Goal: Task Accomplishment & Management: Manage account settings

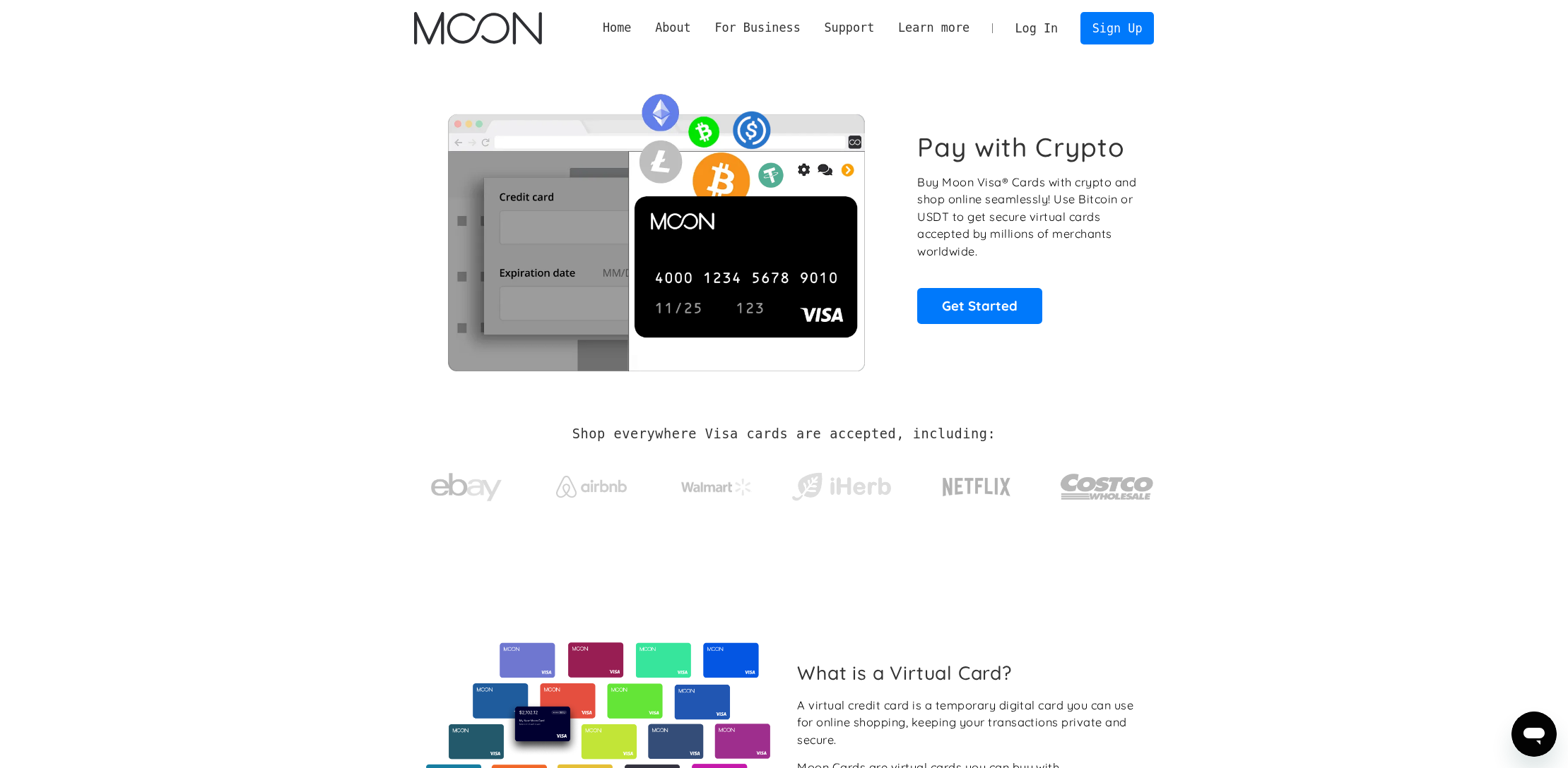
click at [1020, 19] on link "Log In" at bounding box center [1036, 27] width 66 height 31
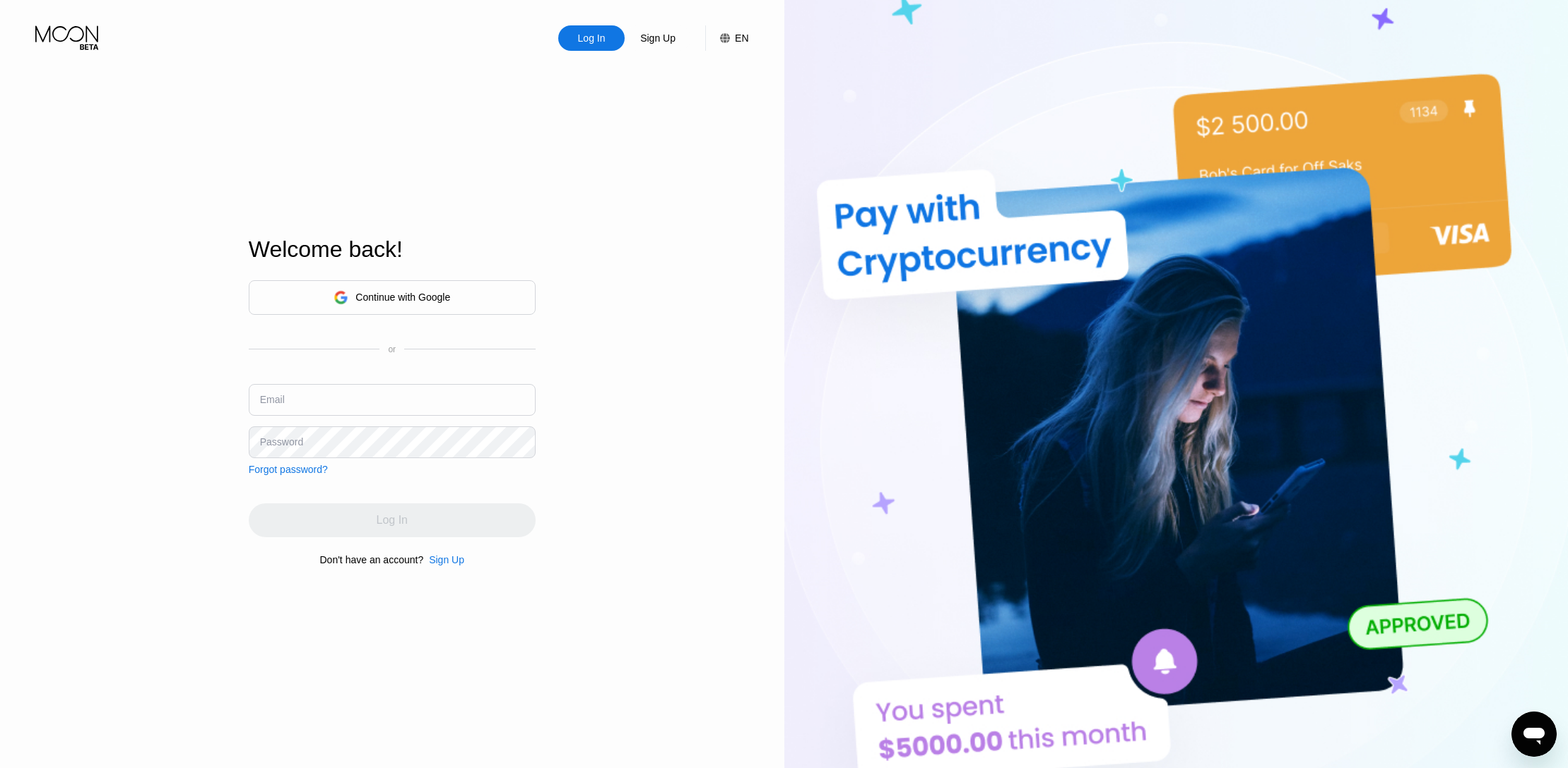
type input "[EMAIL_ADDRESS][DOMAIN_NAME]"
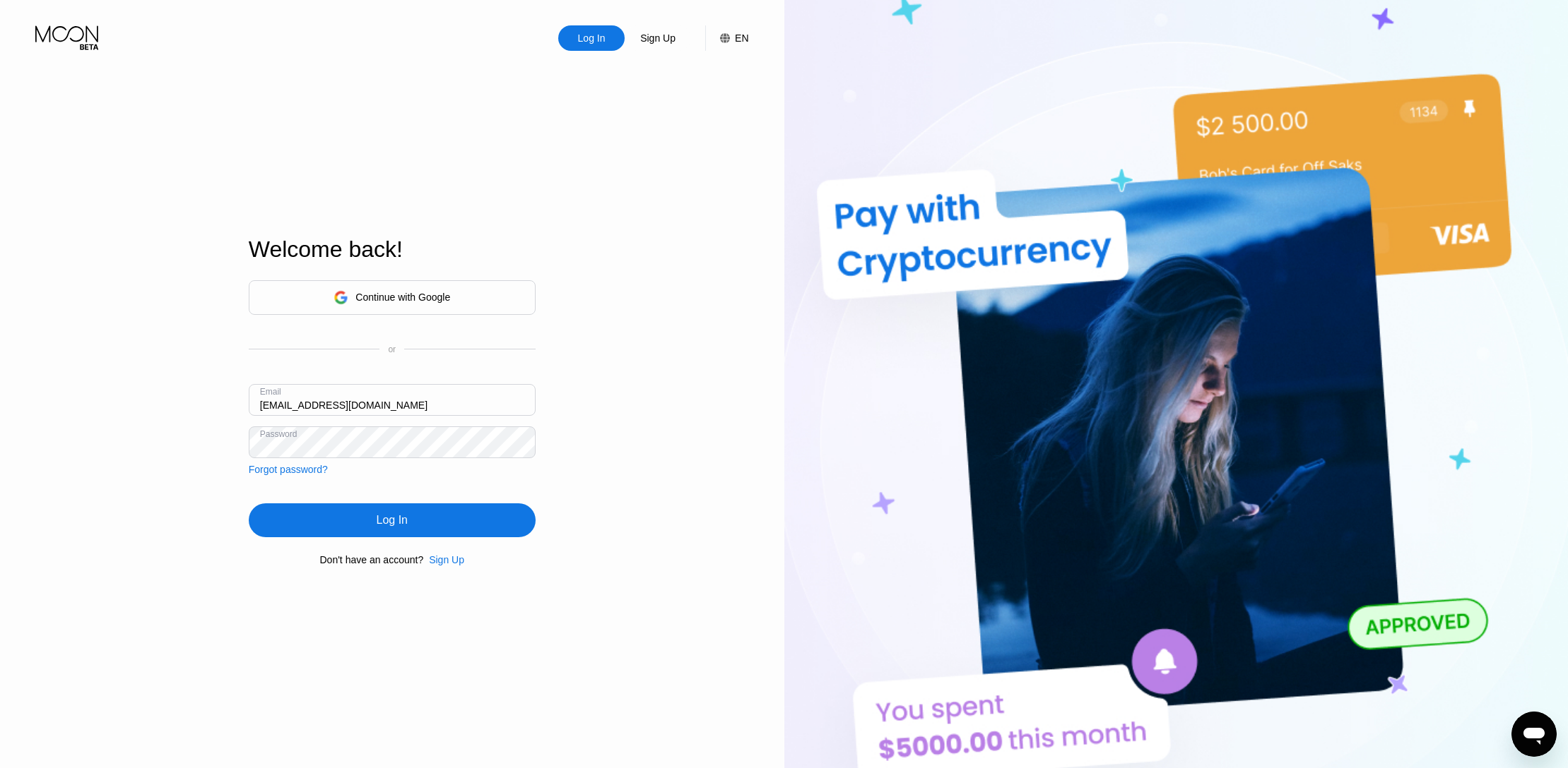
click at [1113, 102] on img at bounding box center [1176, 423] width 784 height 845
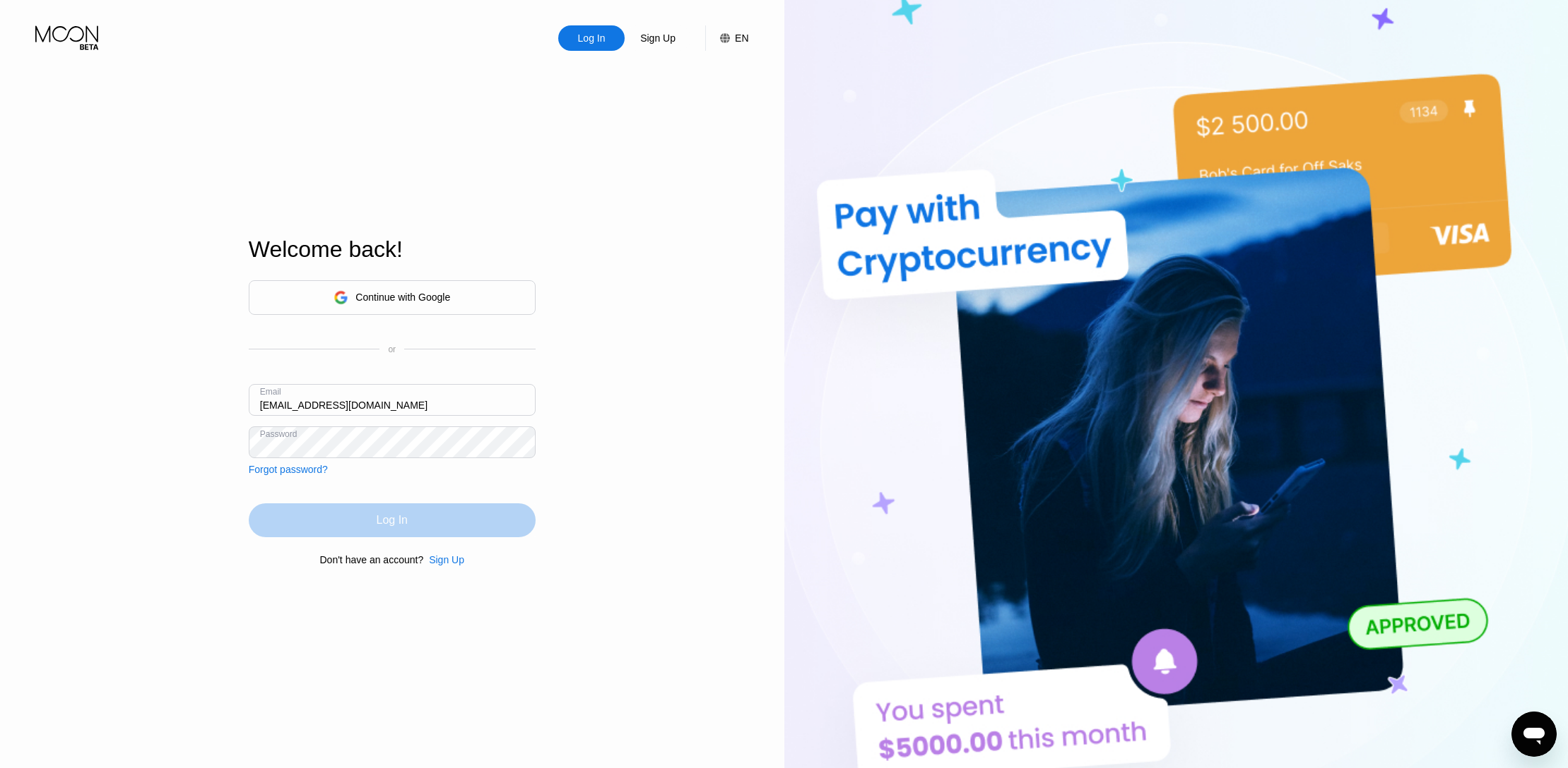
click at [366, 524] on div "Log In" at bounding box center [393, 520] width 287 height 34
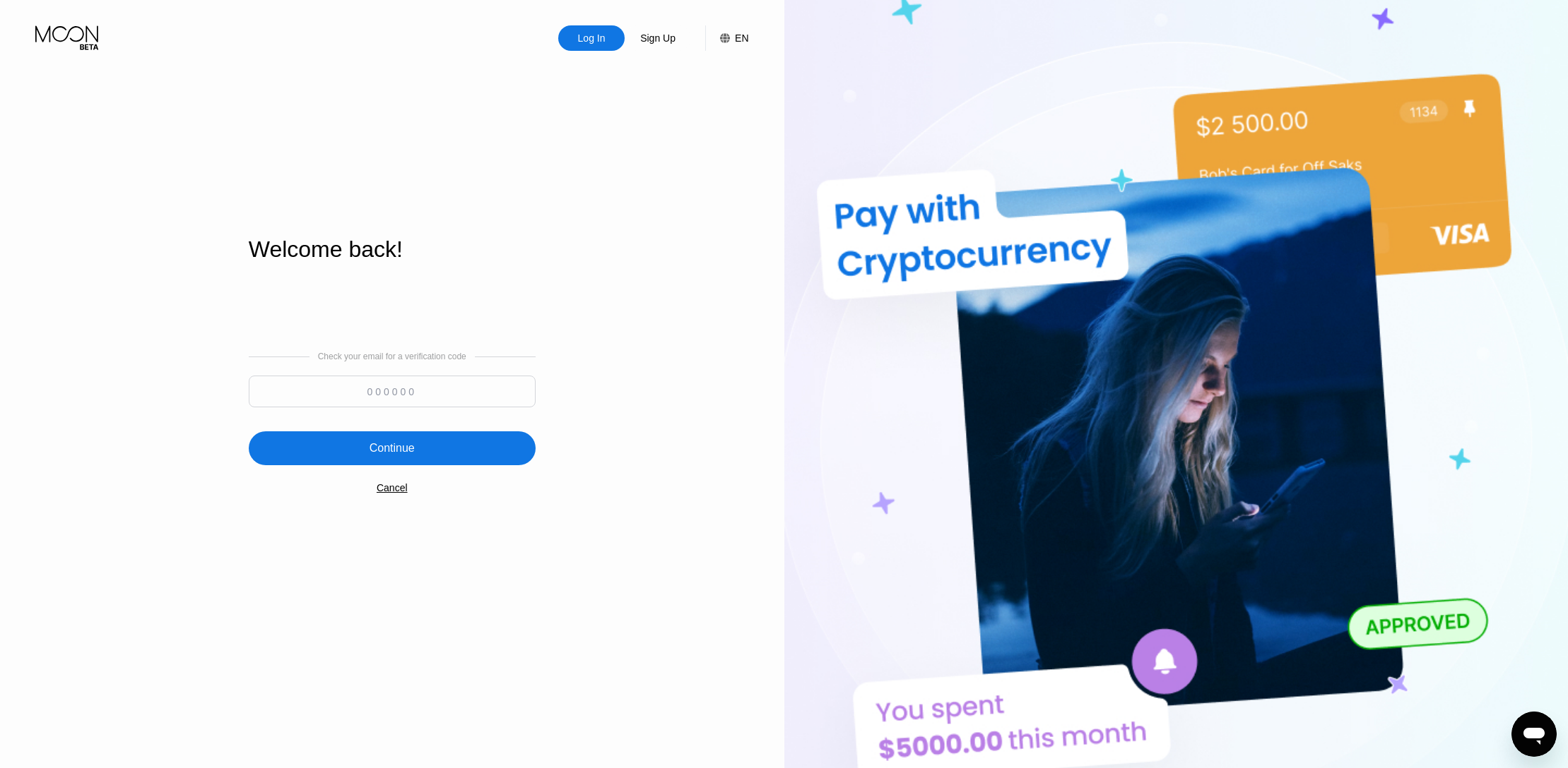
click at [470, 392] on input at bounding box center [393, 392] width 287 height 32
paste input "585910"
type input "585910"
click at [425, 446] on div "Continue" at bounding box center [393, 448] width 287 height 34
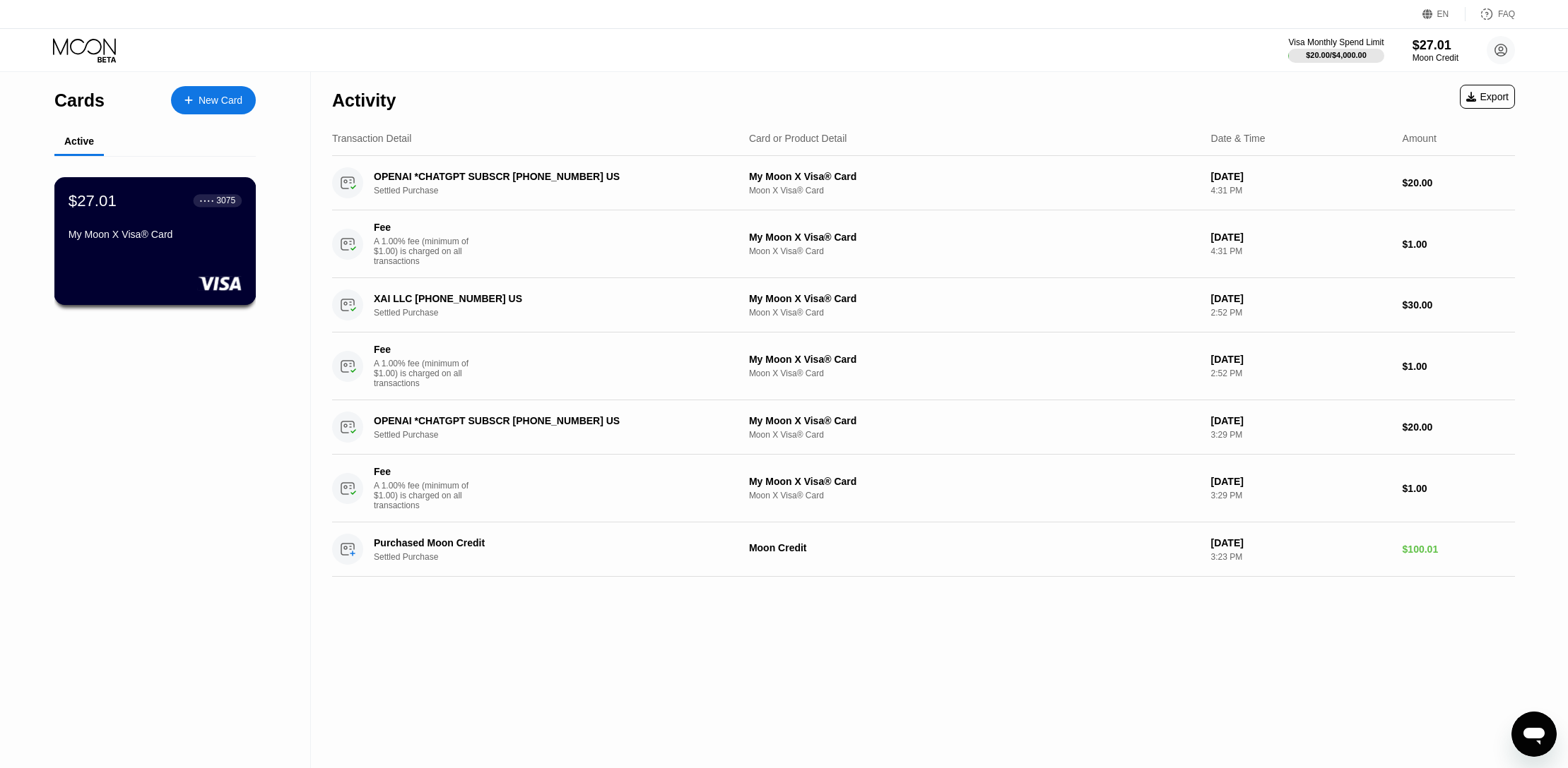
click at [193, 203] on div "● ● ● ● 3075" at bounding box center [217, 200] width 49 height 12
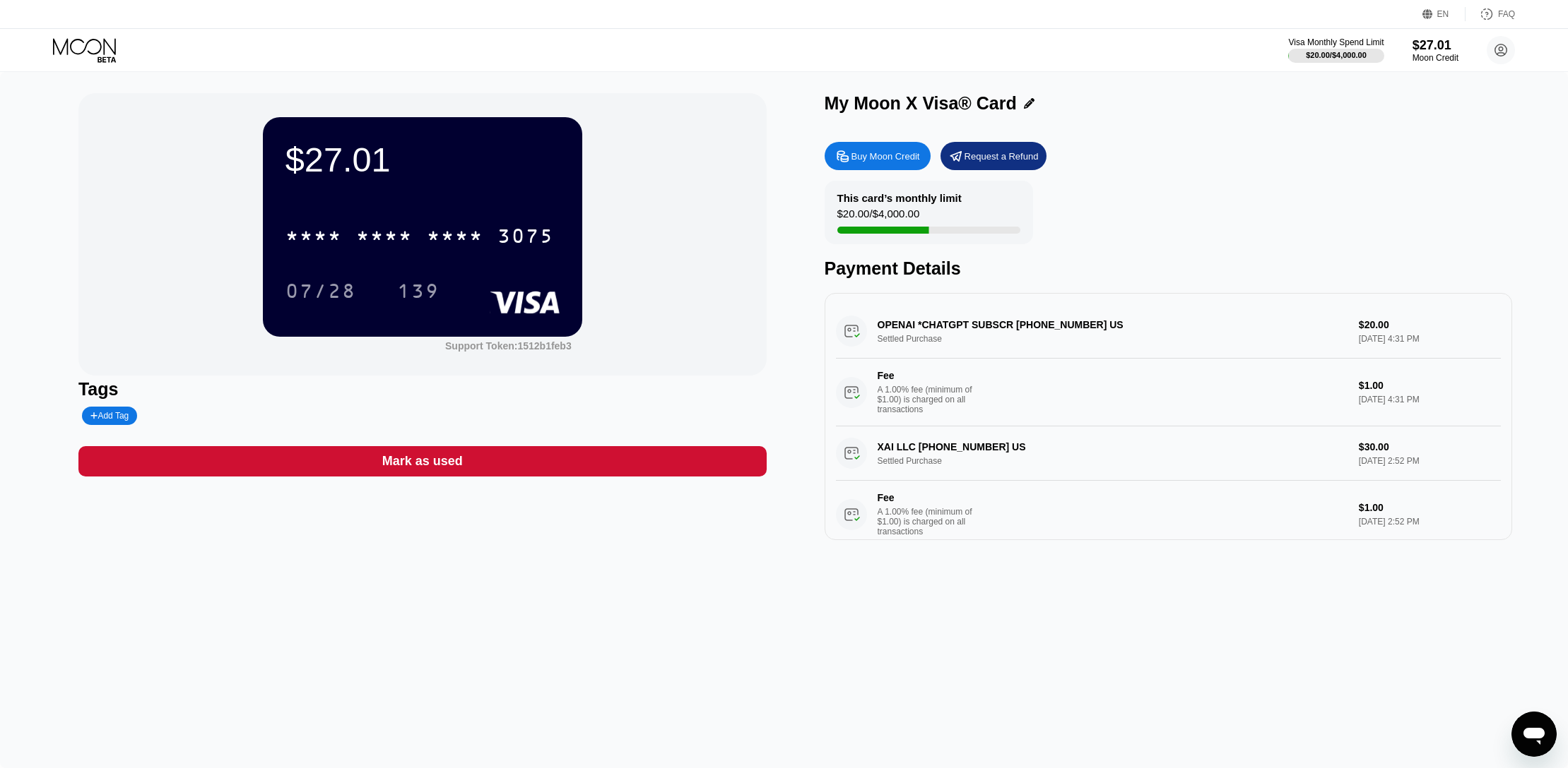
click at [1119, 127] on div "My Moon X Visa® Card Buy Moon Credit Request a Refund This card’s monthly limit…" at bounding box center [1168, 316] width 688 height 447
click at [986, 573] on div "$27.01 * * * * * * * * * * * * 3075 07/28 139 Support Token: 1512b1feb3 Tags Ad…" at bounding box center [784, 420] width 1568 height 696
click at [474, 213] on div "* * * * * * * * * * * * 3075" at bounding box center [422, 231] width 274 height 48
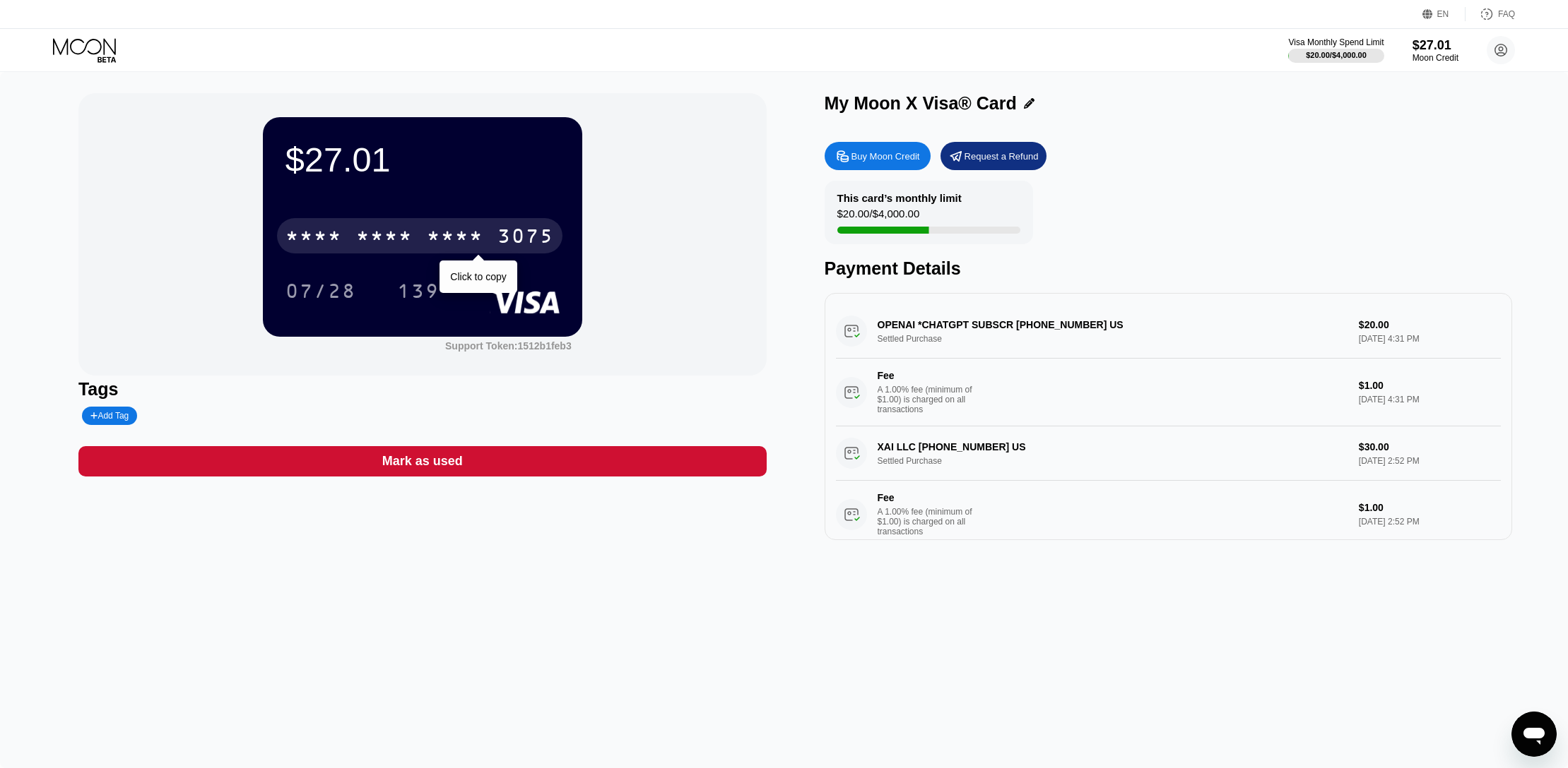
click at [472, 226] on div "* * * * * * * * * * * * 3075" at bounding box center [419, 236] width 285 height 35
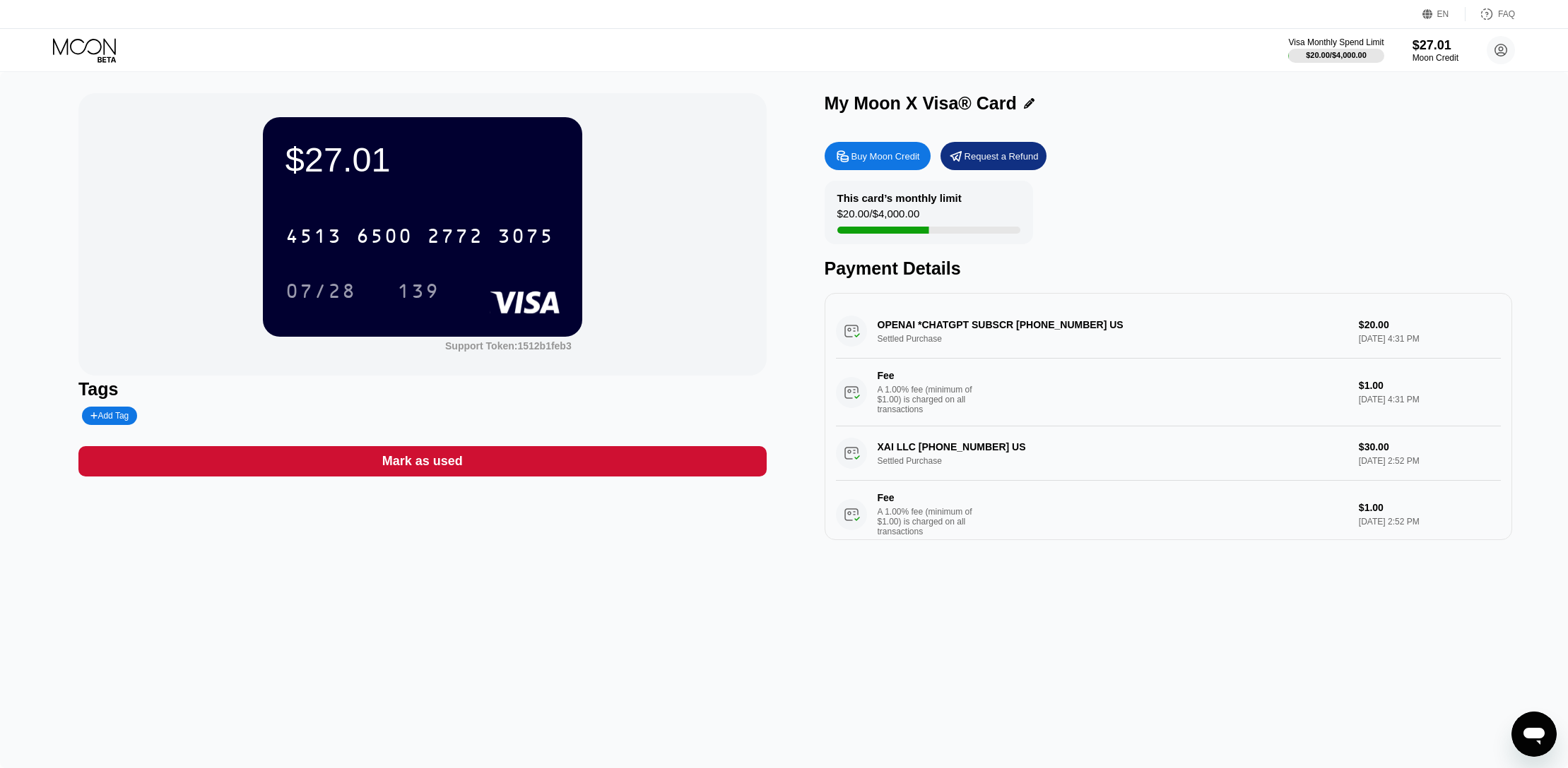
click at [1213, 267] on div "Payment Details" at bounding box center [1168, 268] width 688 height 20
